Goal: Check status: Check status

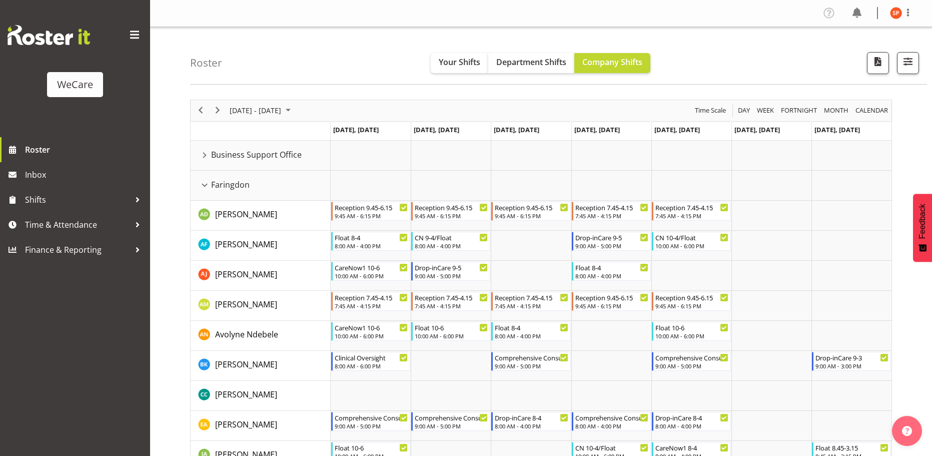
click at [205, 183] on div "Faringdon resource" at bounding box center [204, 185] width 13 height 13
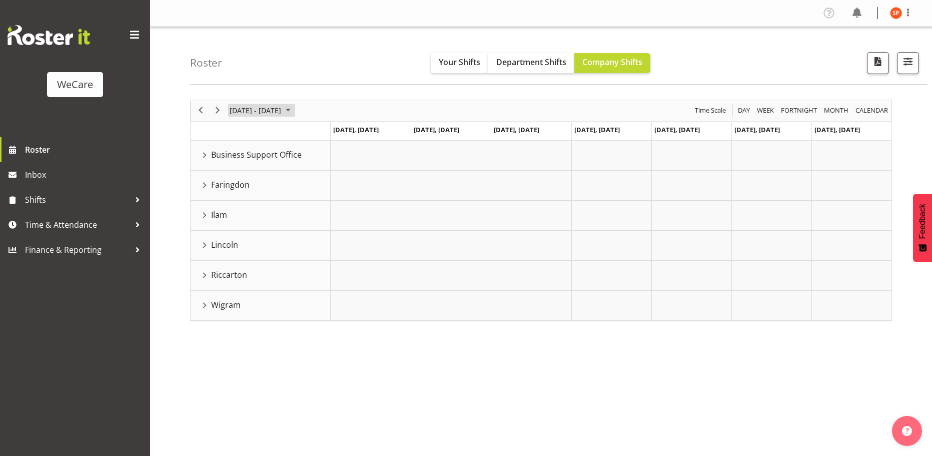
click at [259, 112] on span "[DATE] - [DATE]" at bounding box center [256, 110] width 54 height 13
click at [320, 138] on span "previous month" at bounding box center [317, 136] width 18 height 18
click at [242, 235] on span "29" at bounding box center [240, 238] width 15 height 15
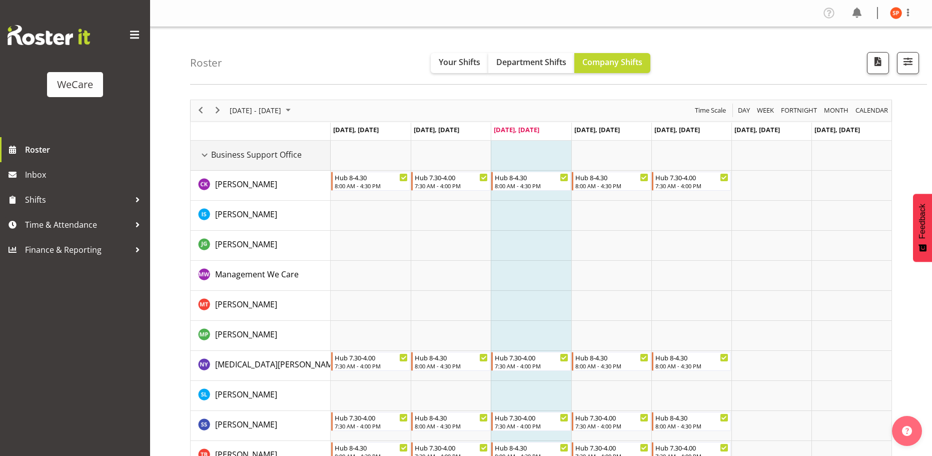
click at [206, 154] on div "Business Support Office resource" at bounding box center [204, 155] width 13 height 13
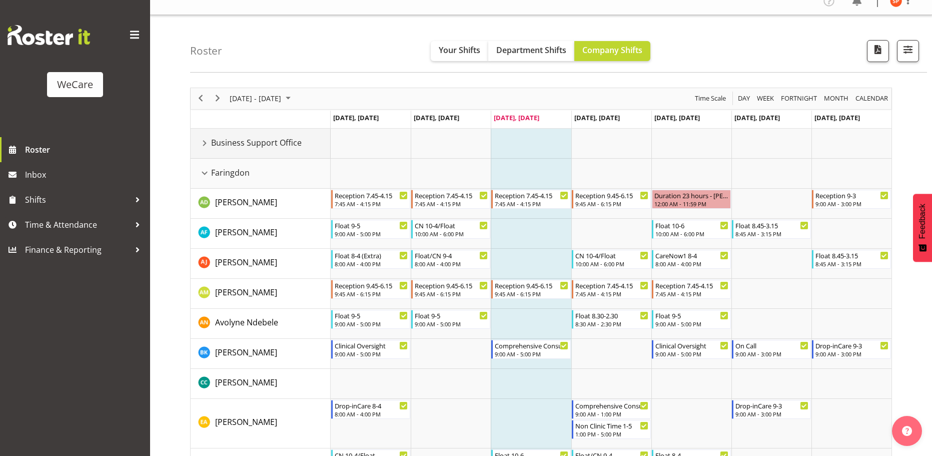
scroll to position [50, 0]
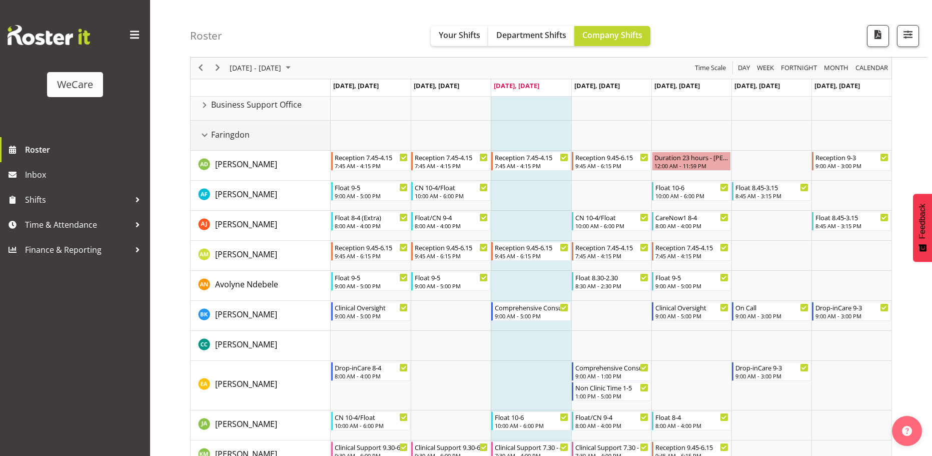
click at [204, 136] on div "Faringdon resource" at bounding box center [204, 135] width 13 height 13
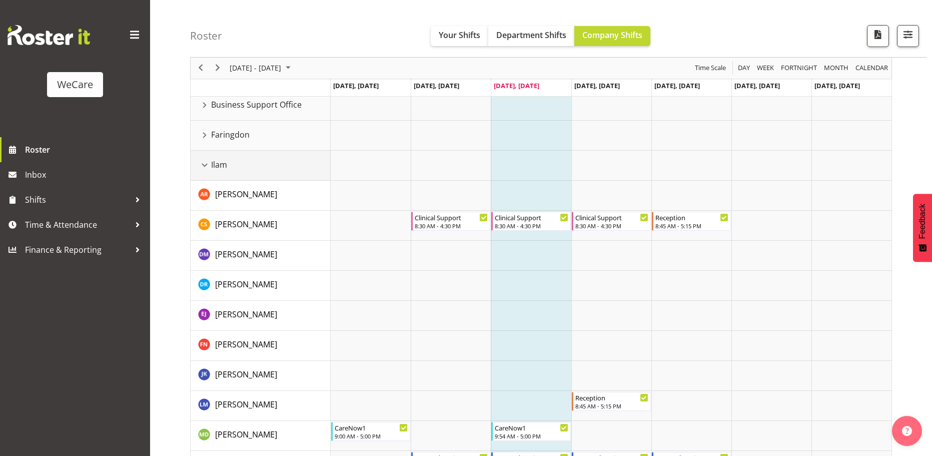
click at [205, 165] on div "Ilam resource" at bounding box center [204, 165] width 13 height 13
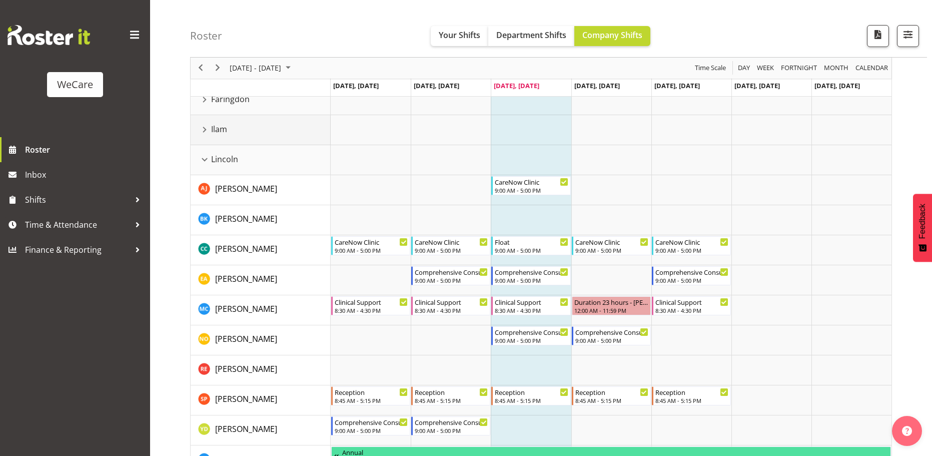
scroll to position [100, 0]
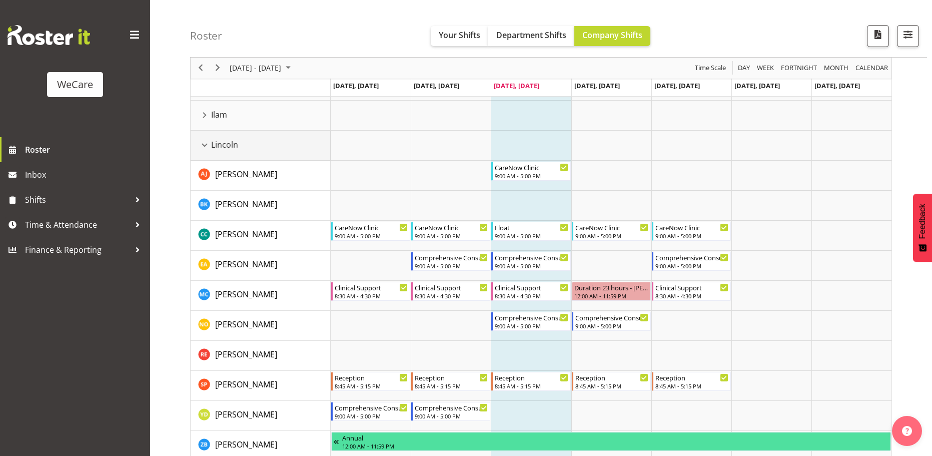
click at [206, 144] on div "Lincoln resource" at bounding box center [204, 145] width 13 height 13
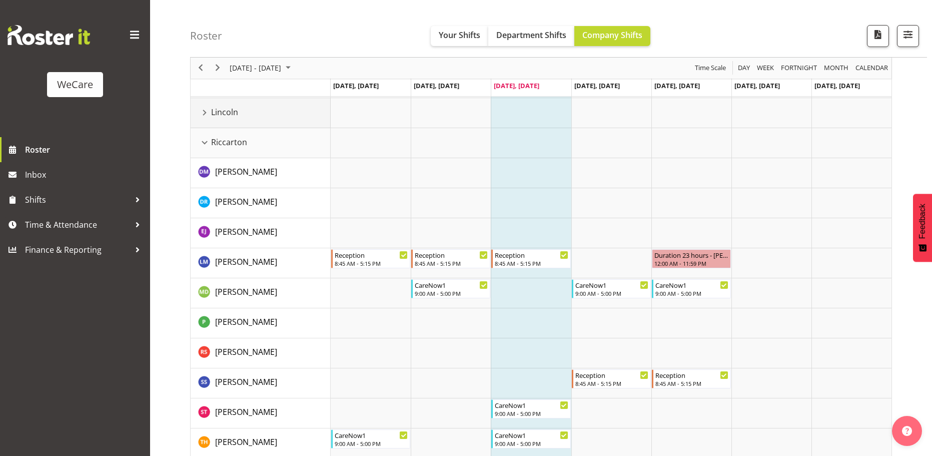
scroll to position [150, 0]
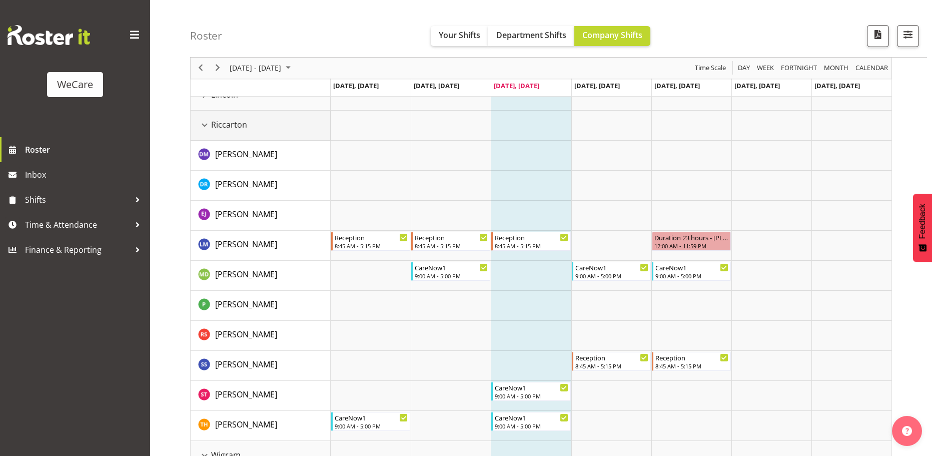
click at [208, 122] on div "Riccarton resource" at bounding box center [204, 125] width 13 height 13
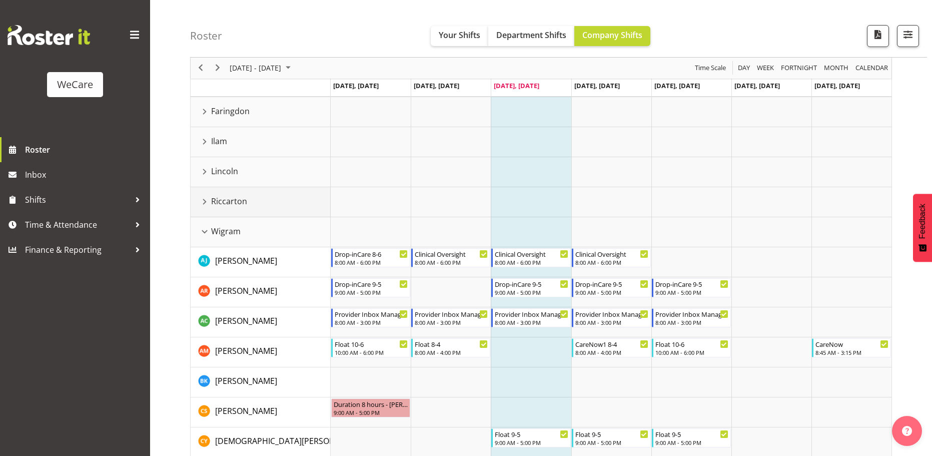
scroll to position [50, 0]
